Goal: Find specific page/section: Find specific page/section

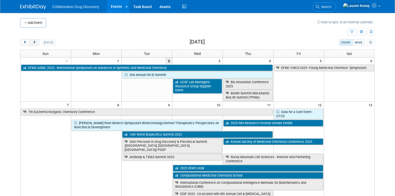
click at [36, 45] on button "next" at bounding box center [35, 42] width 10 height 7
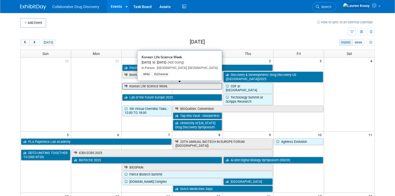
scroll to position [7, 0]
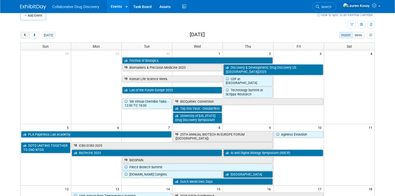
click at [22, 35] on button "prev" at bounding box center [25, 35] width 10 height 7
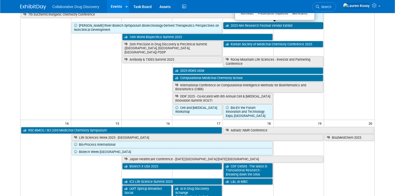
scroll to position [111, 0]
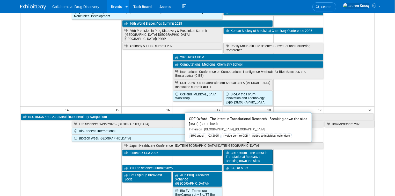
click at [244, 149] on link "CDF Oxford - The latest in Translational Research - Breaking down the silos" at bounding box center [248, 156] width 49 height 15
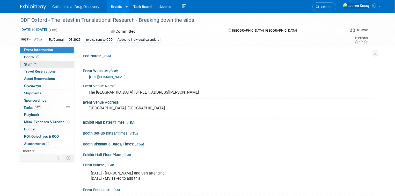
click at [51, 66] on link "2 Staff 2" at bounding box center [47, 64] width 54 height 7
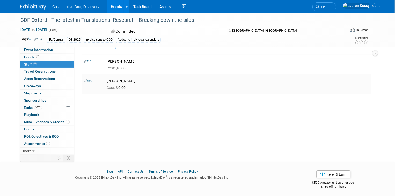
scroll to position [14, 0]
